Goal: Find specific fact

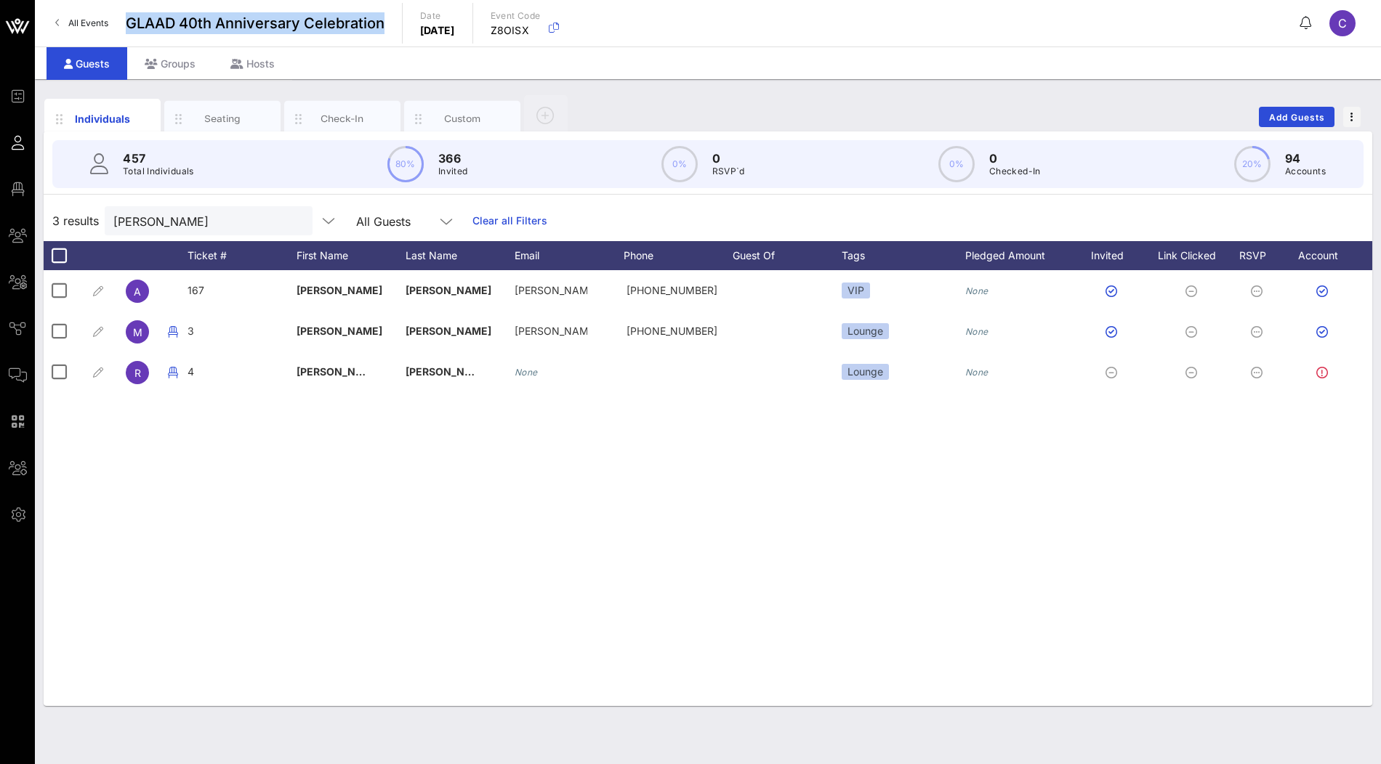
click at [128, 25] on div "All Events GLAAD 40th Anniversary Celebration Date [DATE] Event Code Z8OISX C" at bounding box center [708, 23] width 1346 height 47
drag, startPoint x: 534, startPoint y: 33, endPoint x: 458, endPoint y: 31, distance: 75.6
click at [458, 31] on div "All Events GLAAD 40th Anniversary Celebration Date [DATE] Event Code Z8OISX C" at bounding box center [708, 23] width 1346 height 47
copy p "[DATE]"
click at [562, 27] on icon "button" at bounding box center [553, 27] width 17 height 17
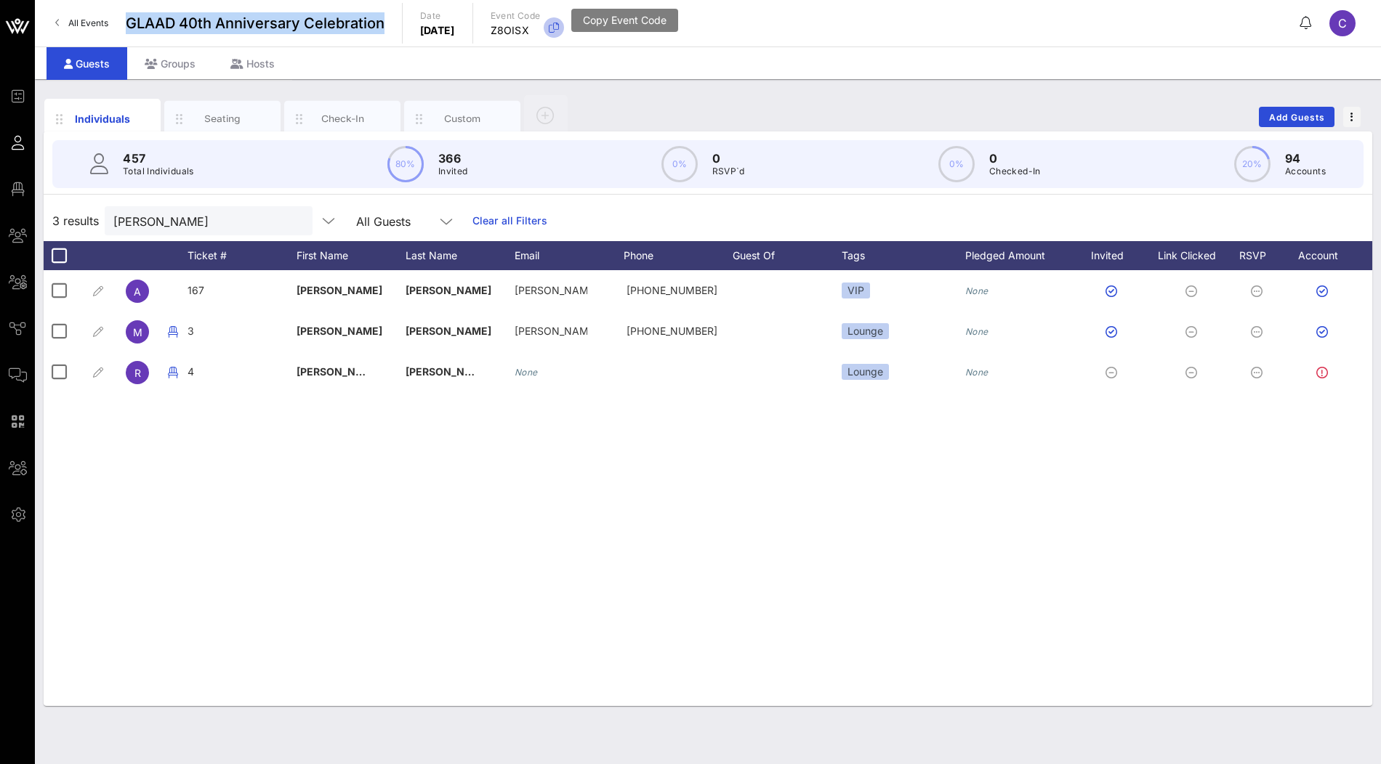
copy p "[DATE]"
